Goal: Browse casually

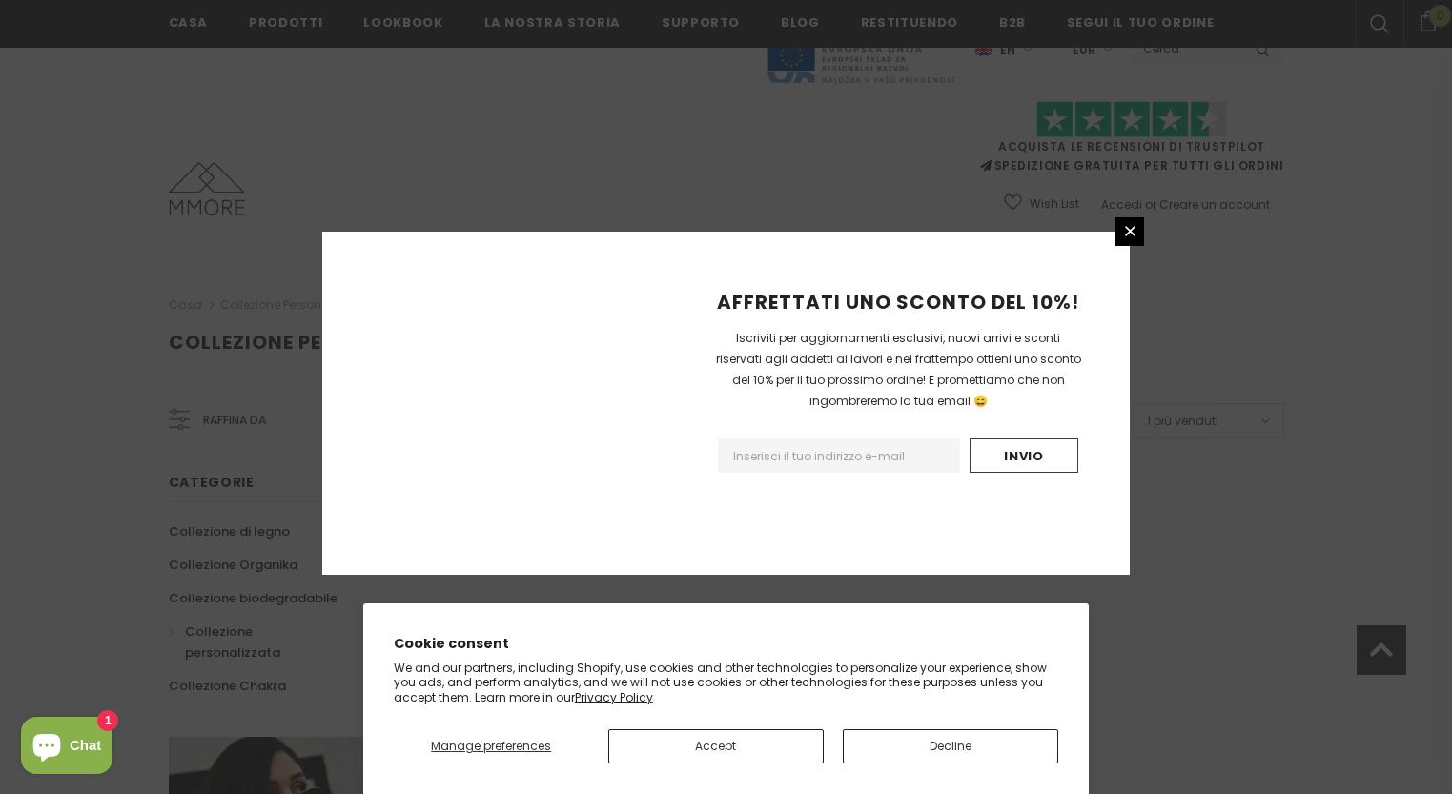
scroll to position [1160, 0]
